Goal: Find specific page/section: Find specific page/section

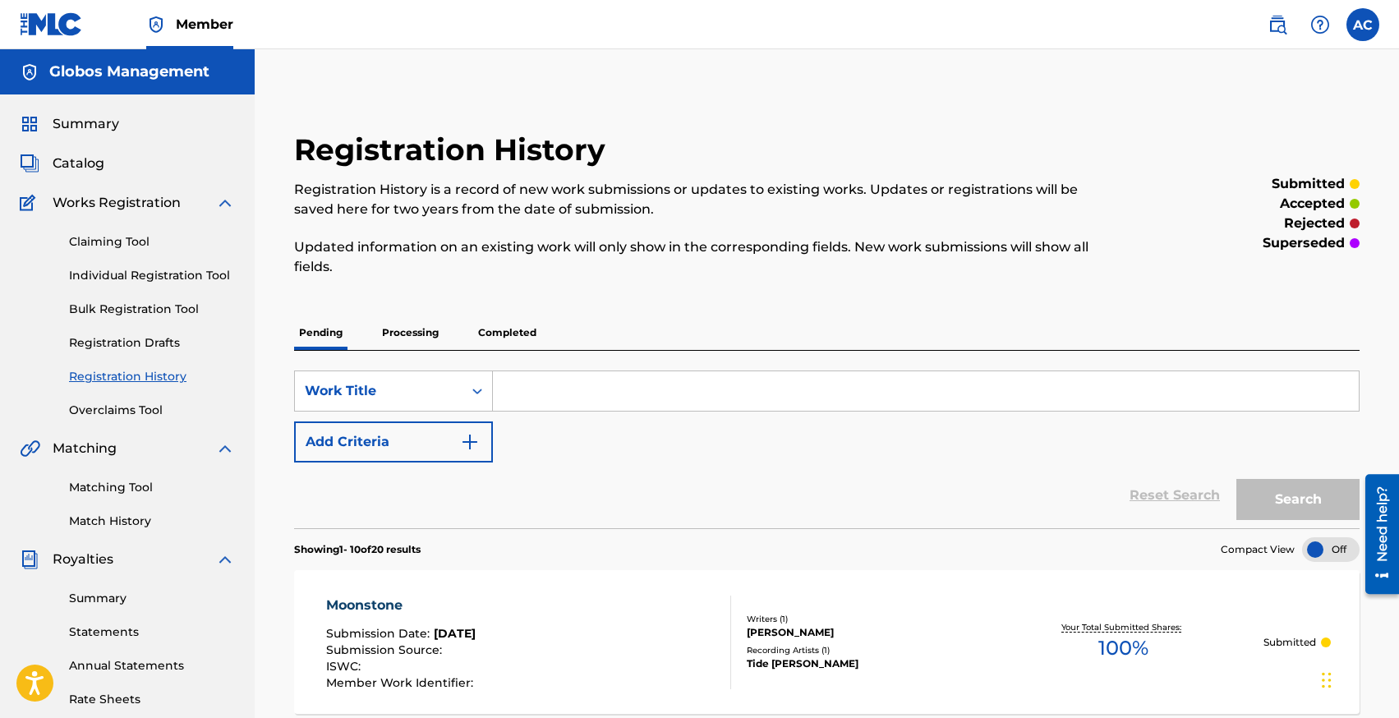
click at [81, 113] on div "Summary Catalog Works Registration Claiming Tool Individual Registration Tool B…" at bounding box center [127, 516] width 255 height 845
click at [81, 122] on span "Summary" at bounding box center [86, 124] width 67 height 20
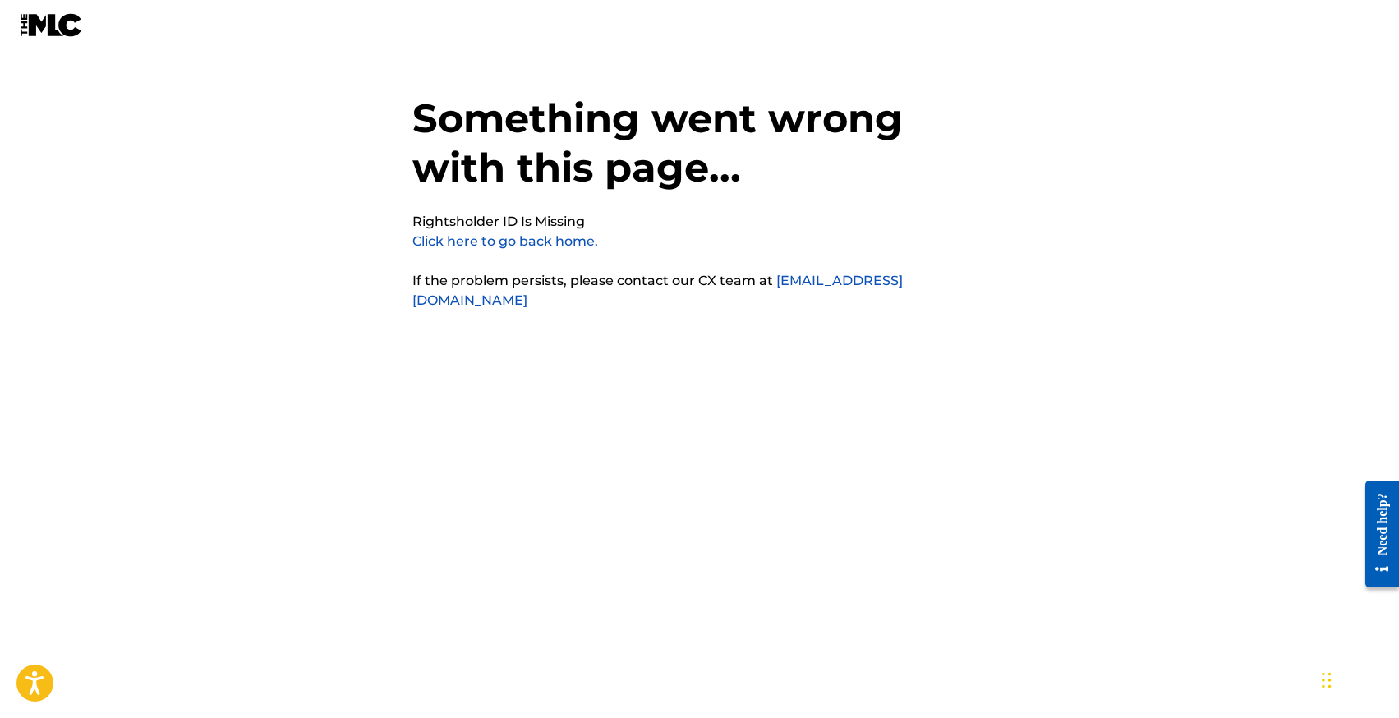
click at [487, 243] on link "Click here to go back home." at bounding box center [505, 241] width 186 height 16
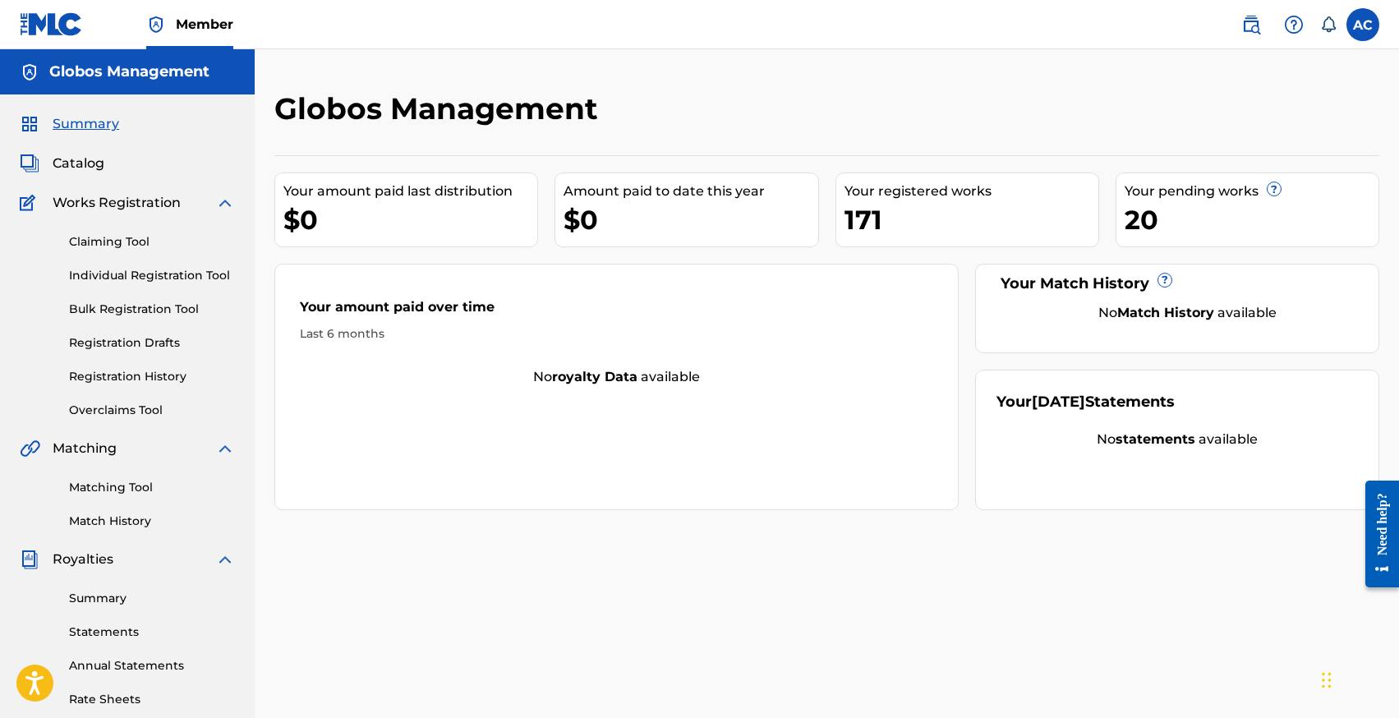
click at [116, 274] on link "Individual Registration Tool" at bounding box center [152, 275] width 166 height 17
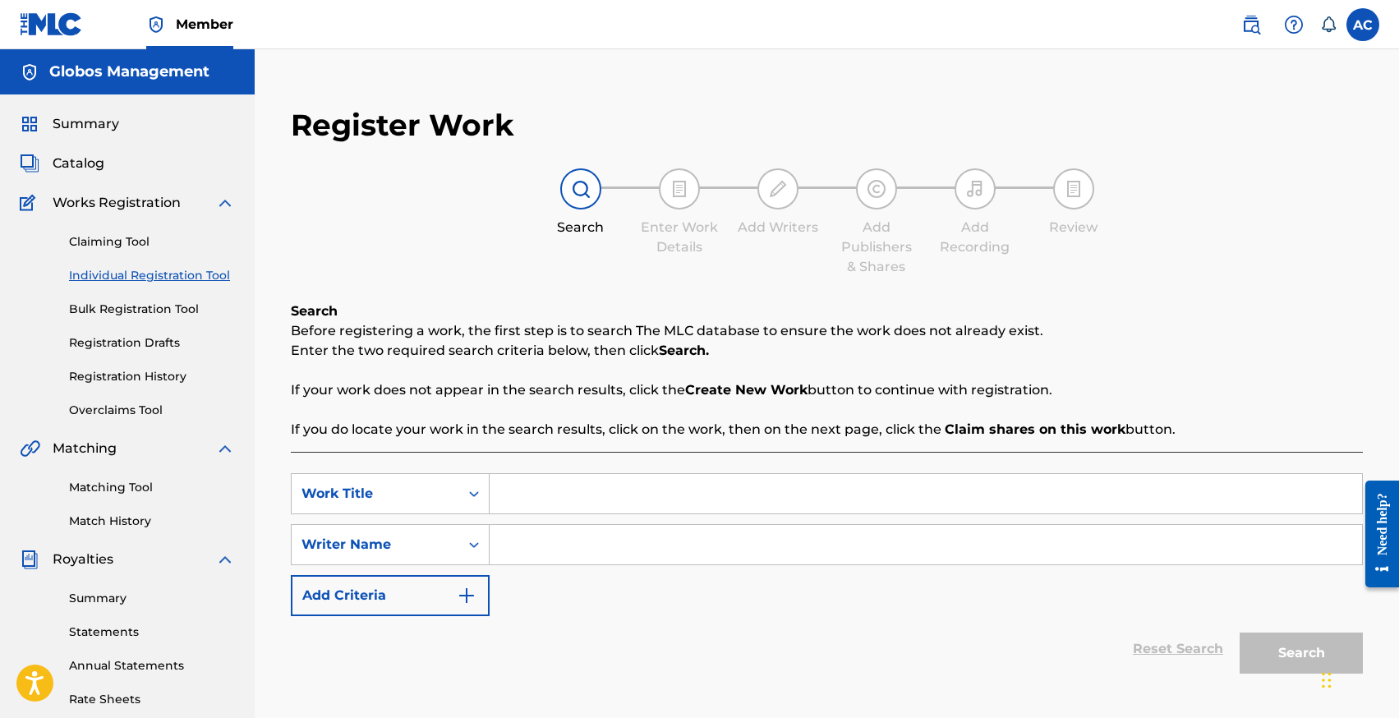
click at [88, 131] on span "Summary" at bounding box center [86, 124] width 67 height 20
